Goal: Feedback & Contribution: Leave review/rating

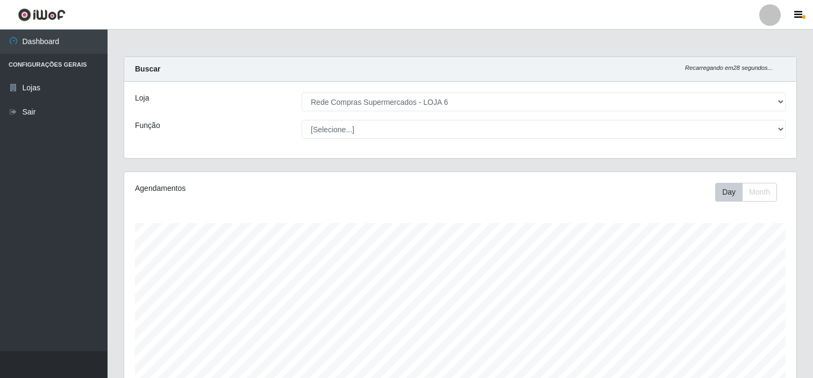
select select "398"
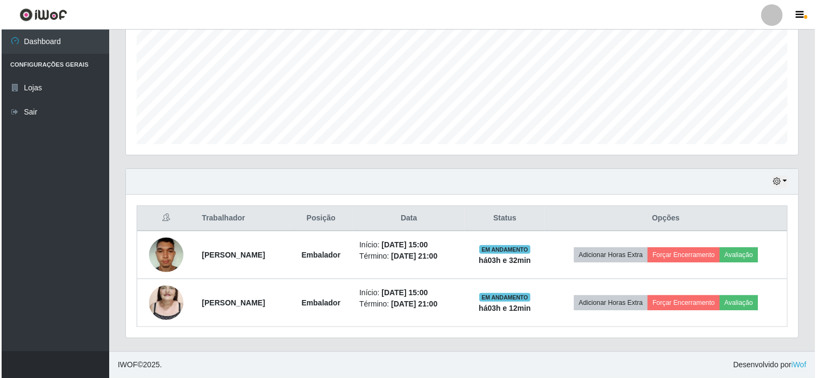
scroll to position [223, 672]
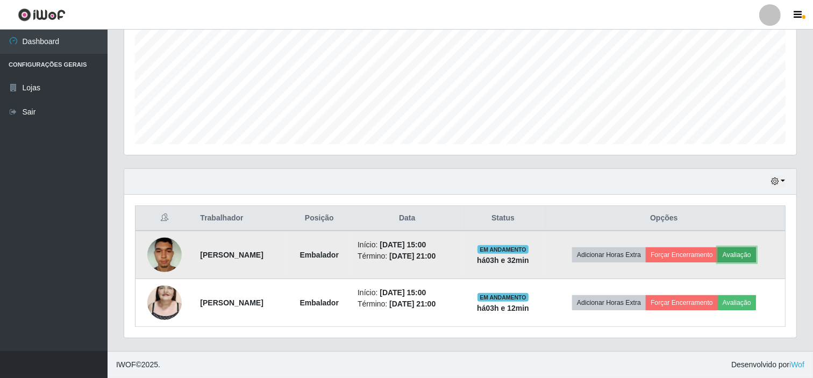
click at [756, 254] on button "Avaliação" at bounding box center [737, 254] width 38 height 15
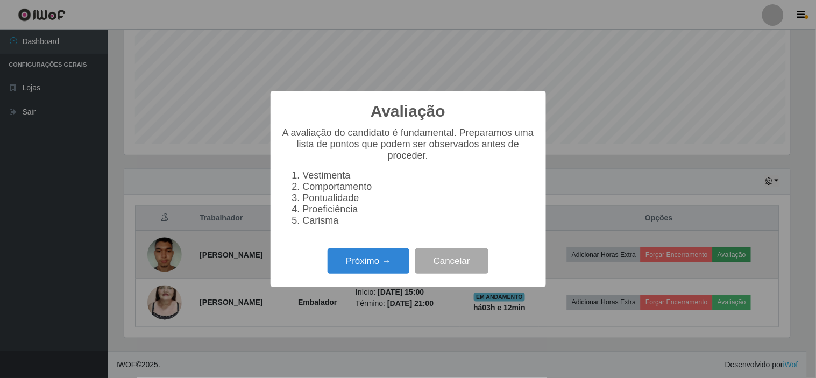
scroll to position [223, 665]
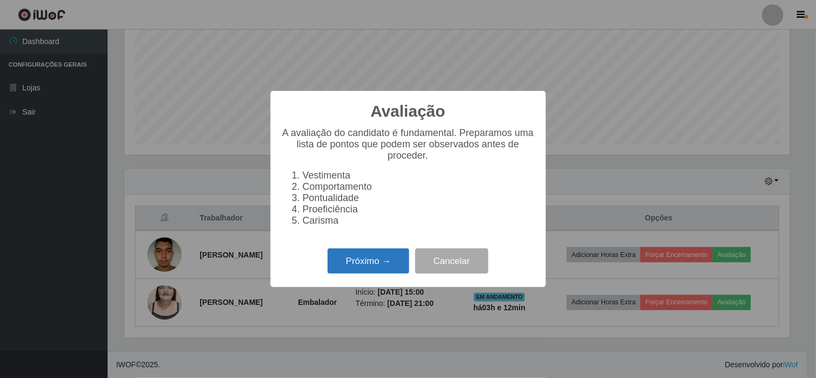
click at [373, 262] on button "Próximo →" at bounding box center [368, 260] width 82 height 25
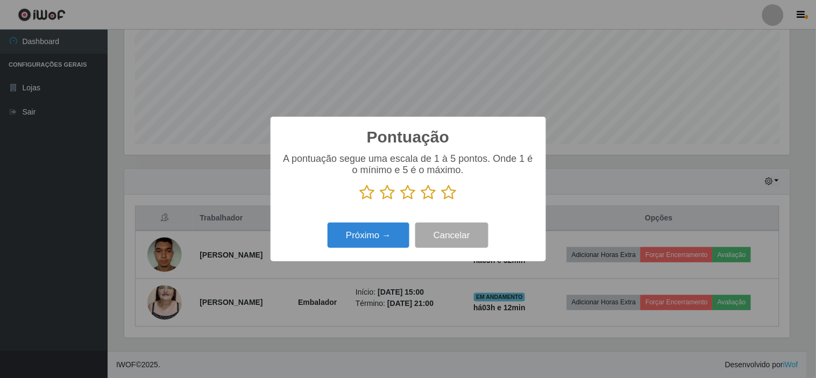
scroll to position [537408, 536966]
click at [450, 196] on icon at bounding box center [448, 192] width 15 height 16
click at [441, 201] on input "radio" at bounding box center [441, 201] width 0 height 0
click at [377, 234] on button "Próximo →" at bounding box center [368, 235] width 82 height 25
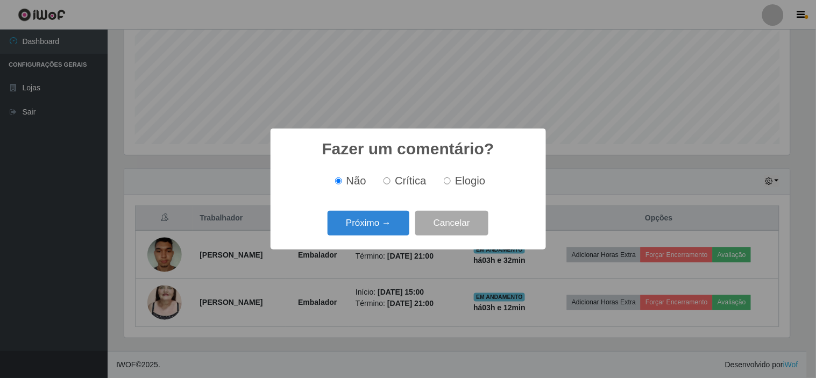
click at [471, 184] on span "Elogio" at bounding box center [470, 181] width 30 height 12
click at [451, 184] on input "Elogio" at bounding box center [447, 180] width 7 height 7
radio input "true"
click at [385, 222] on button "Próximo →" at bounding box center [368, 223] width 82 height 25
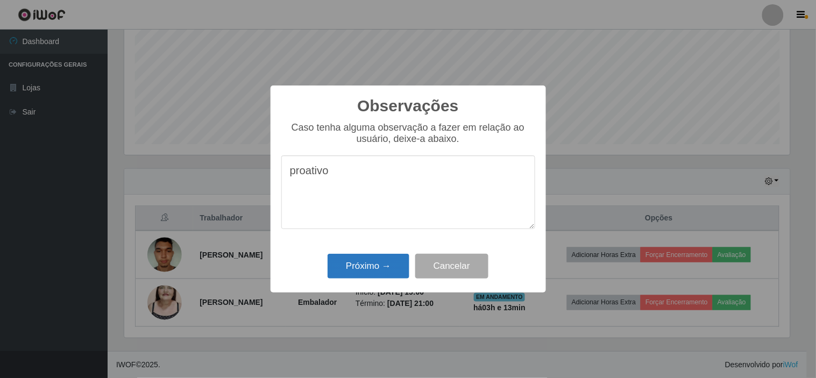
type textarea "proativo"
click at [365, 268] on button "Próximo →" at bounding box center [368, 266] width 82 height 25
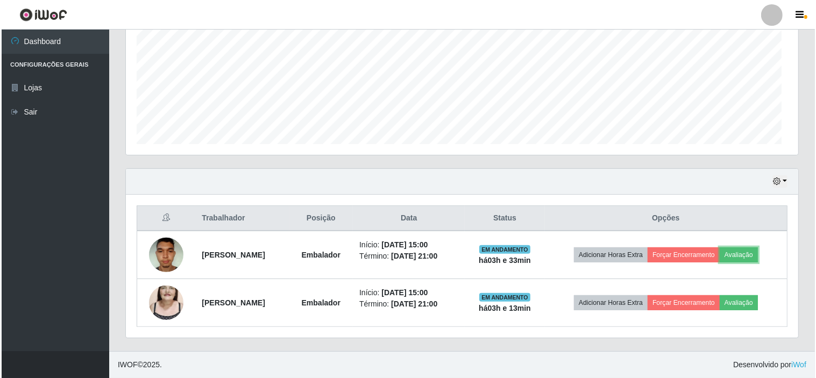
scroll to position [223, 672]
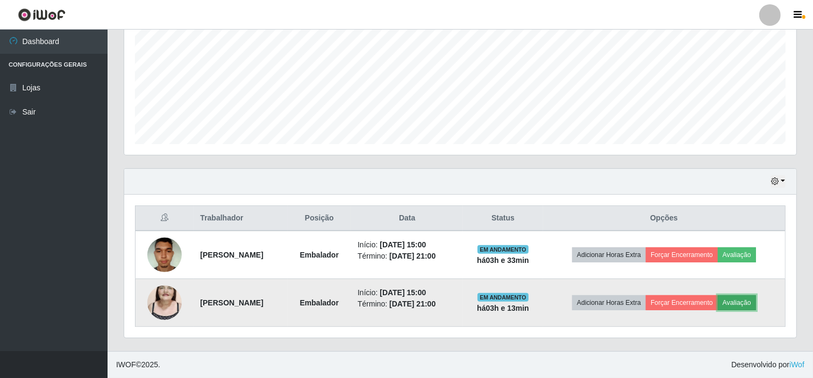
click at [749, 302] on button "Avaliação" at bounding box center [737, 302] width 38 height 15
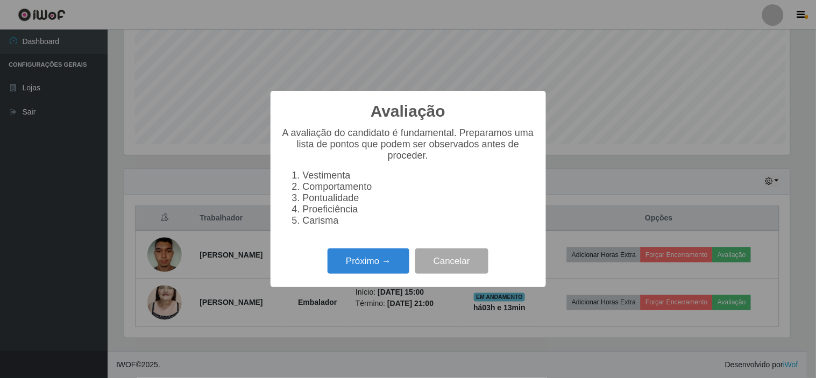
scroll to position [223, 665]
click at [358, 266] on button "Próximo →" at bounding box center [368, 260] width 82 height 25
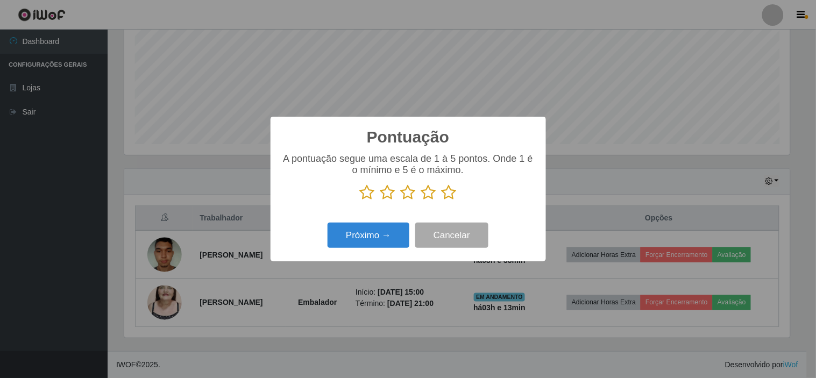
drag, startPoint x: 364, startPoint y: 196, endPoint x: 359, endPoint y: 199, distance: 5.8
click at [363, 196] on icon at bounding box center [367, 192] width 15 height 16
click at [360, 201] on input "radio" at bounding box center [360, 201] width 0 height 0
click at [364, 237] on button "Próximo →" at bounding box center [368, 235] width 82 height 25
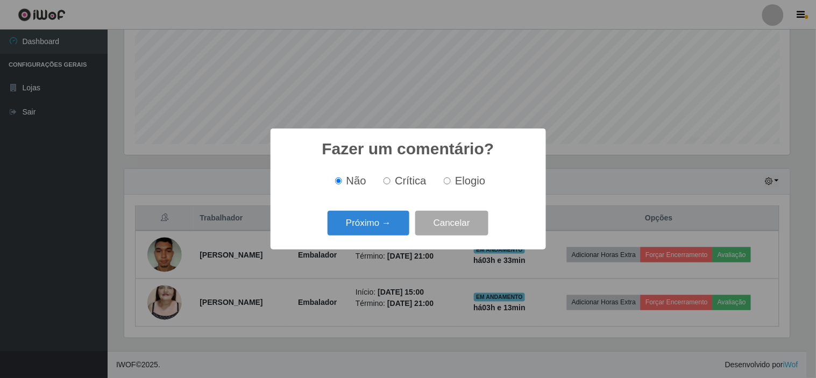
click at [411, 181] on span "Crítica" at bounding box center [411, 181] width 32 height 12
click at [390, 181] on input "Crítica" at bounding box center [386, 180] width 7 height 7
radio input "true"
click at [369, 225] on button "Próximo →" at bounding box center [368, 223] width 82 height 25
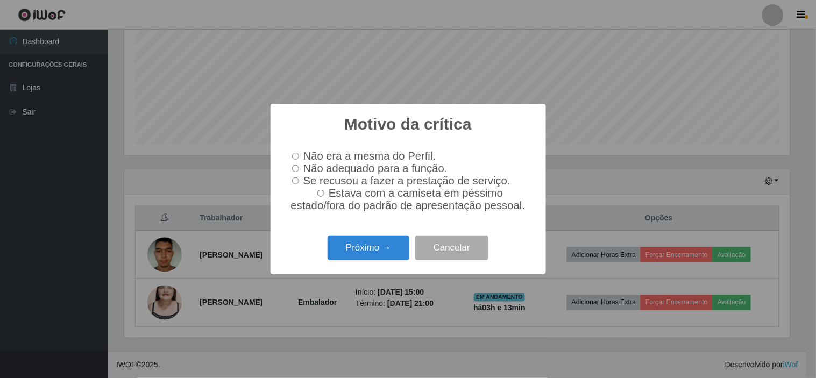
click at [298, 169] on input "Não adequado para a função." at bounding box center [295, 168] width 7 height 7
radio input "true"
click at [371, 250] on button "Próximo →" at bounding box center [368, 247] width 82 height 25
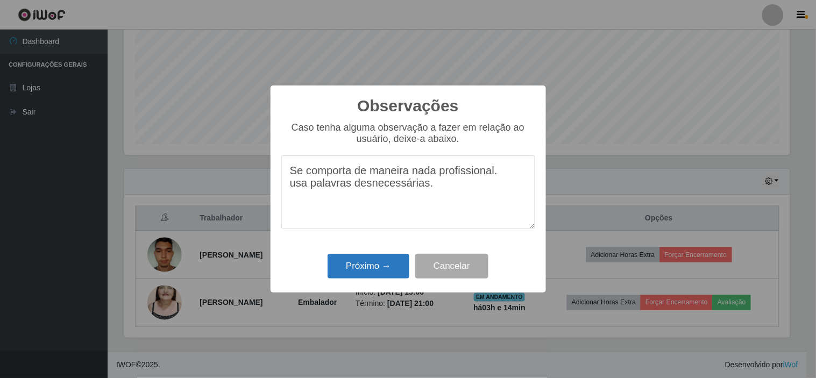
type textarea "Se comporta de maneira nada profissional. usa palavras desnecessárias."
click at [375, 263] on button "Próximo →" at bounding box center [368, 266] width 82 height 25
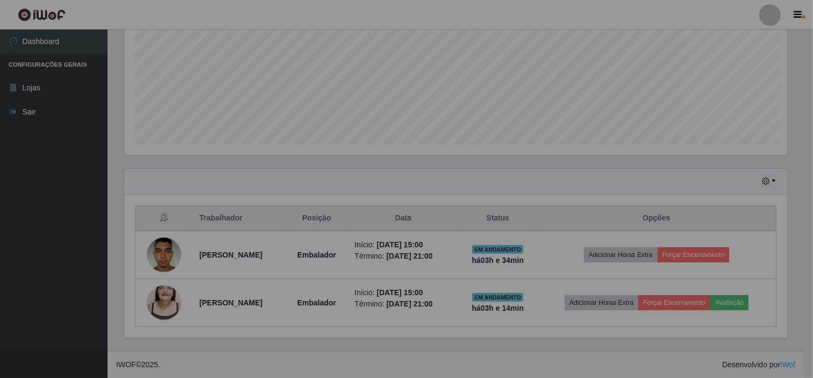
scroll to position [223, 672]
